Goal: Transaction & Acquisition: Purchase product/service

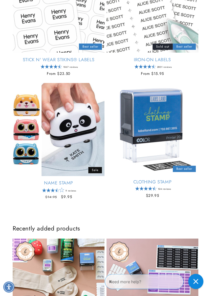
scroll to position [187, 0]
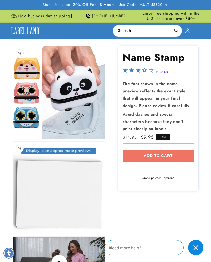
click at [124, 168] on shopify-apple-pay-button at bounding box center [124, 167] width 2 height 6
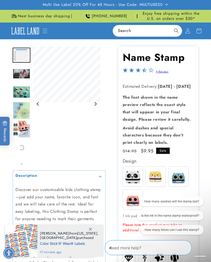
click at [157, 201] on button "How many washes will the stamp last?" at bounding box center [172, 201] width 64 height 10
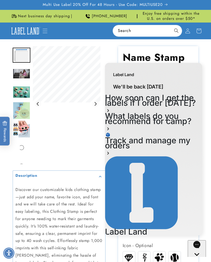
click at [91, 145] on div "Gallery Viewer" at bounding box center [67, 103] width 68 height 115
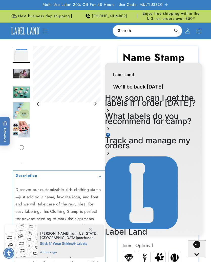
click at [191, 78] on div "Label Land" at bounding box center [153, 72] width 97 height 18
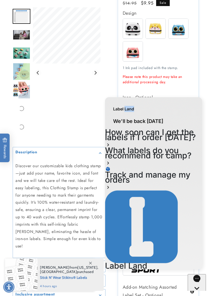
scroll to position [148, 0]
click at [135, 54] on img at bounding box center [133, 52] width 20 height 20
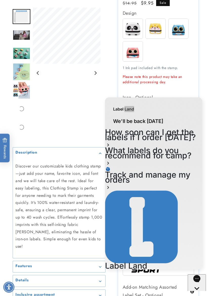
click at [182, 29] on img at bounding box center [179, 29] width 20 height 20
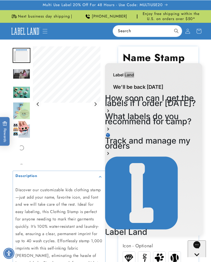
scroll to position [1, 0]
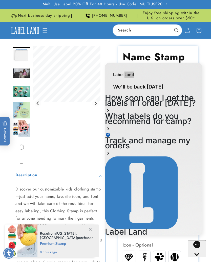
click at [197, 260] on icon "Gorgias live chat" at bounding box center [197, 262] width 5 height 5
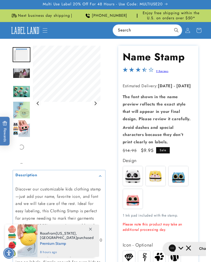
click at [180, 171] on img at bounding box center [179, 176] width 20 height 20
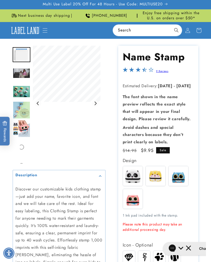
click at [157, 174] on img at bounding box center [156, 176] width 20 height 20
click at [134, 200] on img at bounding box center [133, 199] width 20 height 20
click at [183, 172] on img at bounding box center [179, 176] width 20 height 20
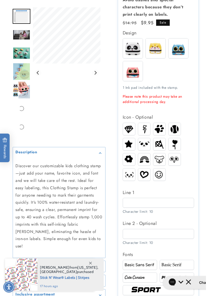
scroll to position [128, 0]
click at [137, 203] on input "Line 1" at bounding box center [158, 203] width 71 height 10
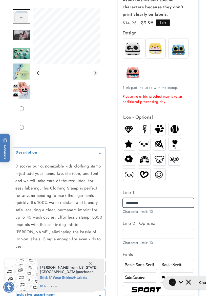
type input "********"
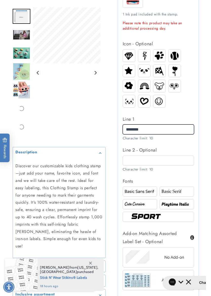
scroll to position [201, 0]
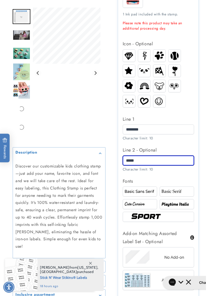
type input "*****"
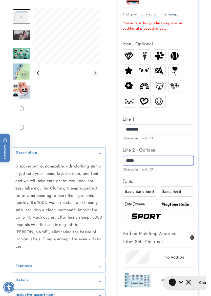
click at [151, 191] on img at bounding box center [140, 192] width 33 height 6
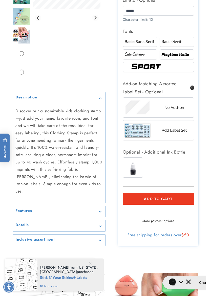
scroll to position [351, 0]
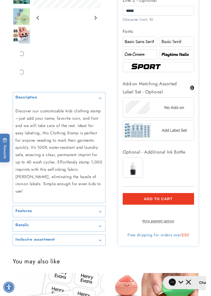
click at [124, 212] on shopify-apple-pay-button at bounding box center [124, 211] width 2 height 6
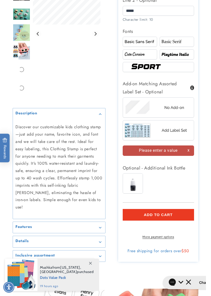
click at [180, 107] on img at bounding box center [158, 108] width 71 height 18
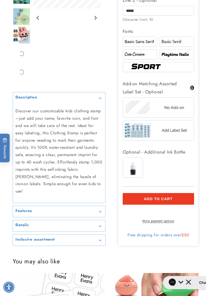
click at [185, 198] on button "Add to cart" at bounding box center [158, 199] width 71 height 12
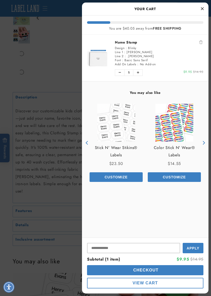
click at [188, 217] on div "You may also like Stick N' Wear Stikins® Labels Price $23.50 Customize Color St…" at bounding box center [145, 160] width 127 height 156
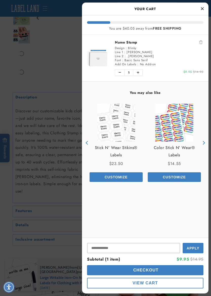
click at [203, 7] on icon "Close Cart" at bounding box center [202, 8] width 3 height 5
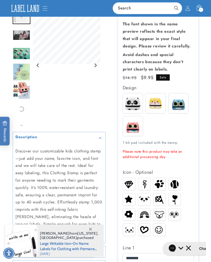
scroll to position [58, 0]
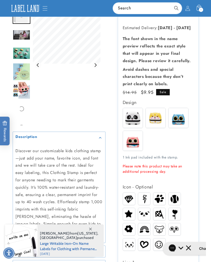
click at [159, 116] on img at bounding box center [156, 118] width 20 height 20
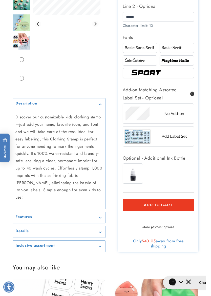
scroll to position [345, 0]
click at [124, 218] on shopify-apple-pay-button at bounding box center [124, 217] width 2 height 6
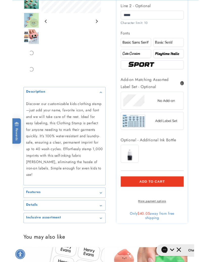
scroll to position [360, 0]
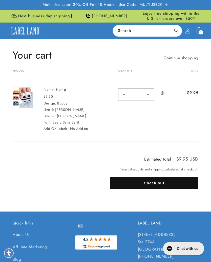
click at [113, 196] on shopify-apple-pay-button at bounding box center [112, 195] width 2 height 6
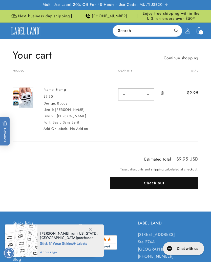
click at [208, 184] on div "Estimated total $9.95 USD Taxes, discounts and shipping calculated at checkout.…" at bounding box center [105, 181] width 211 height 61
